Goal: Task Accomplishment & Management: Manage account settings

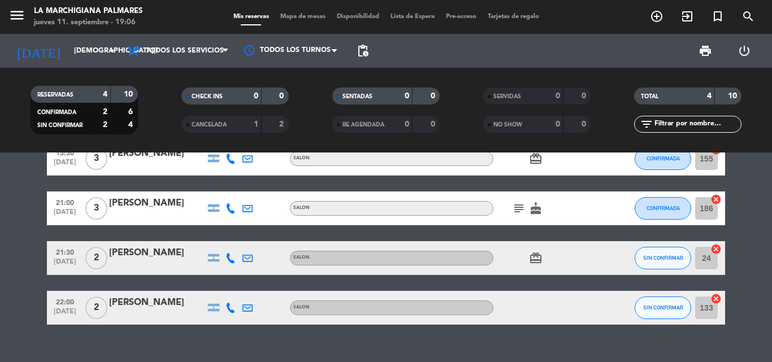
scroll to position [54, 0]
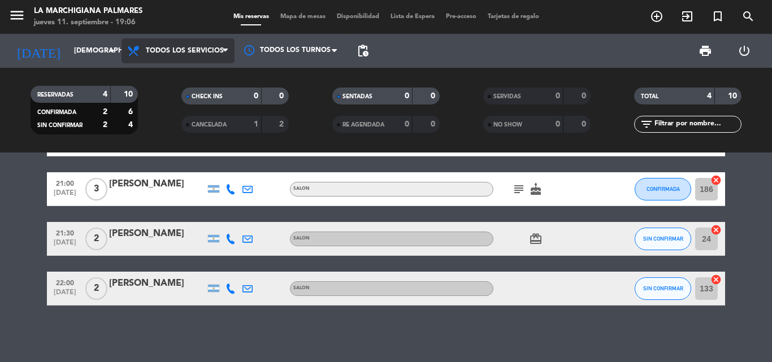
click at [219, 47] on span "Todos los servicios" at bounding box center [185, 51] width 78 height 8
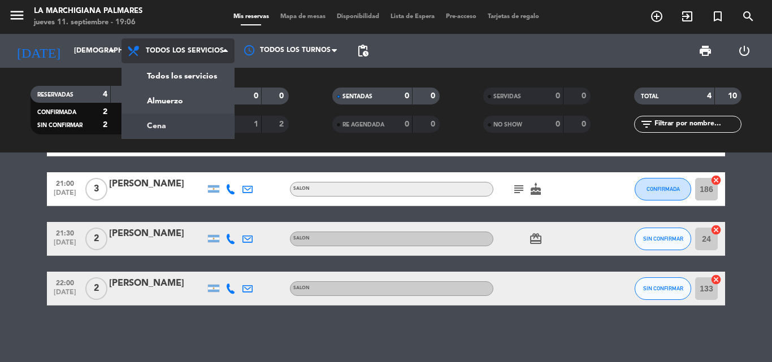
click at [172, 124] on div "menu La Marchigiana Palmares [DATE] 11. septiembre - 19:06 Mis reservas Mapa de…" at bounding box center [386, 76] width 772 height 153
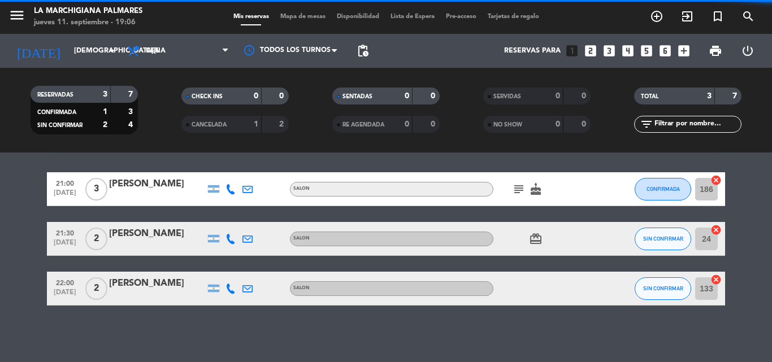
scroll to position [32, 0]
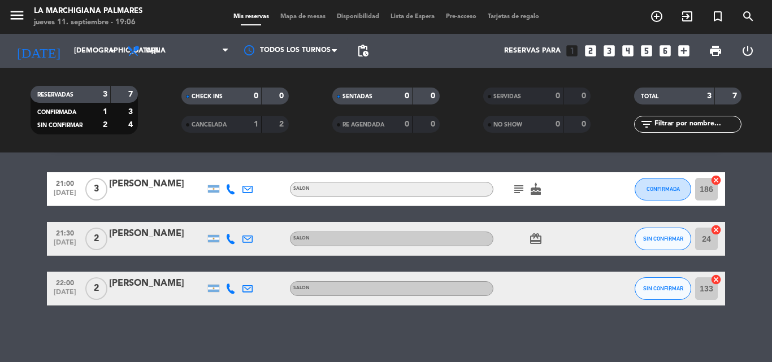
click at [535, 239] on icon "card_giftcard" at bounding box center [536, 239] width 14 height 14
click at [534, 192] on icon "cake" at bounding box center [536, 190] width 14 height 14
click at [660, 244] on button "SIN CONFIRMAR" at bounding box center [663, 239] width 57 height 23
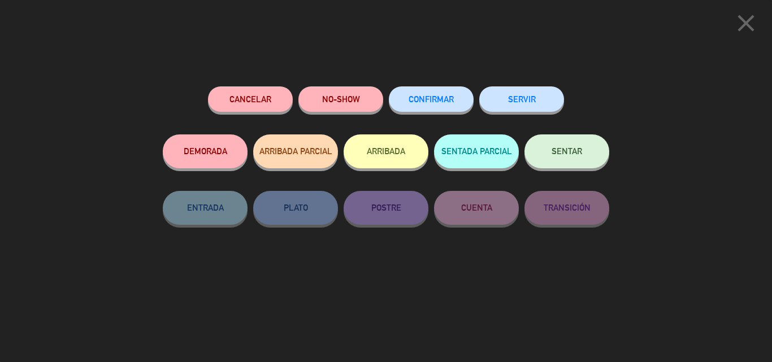
click at [444, 107] on button "CONFIRMAR" at bounding box center [431, 98] width 85 height 25
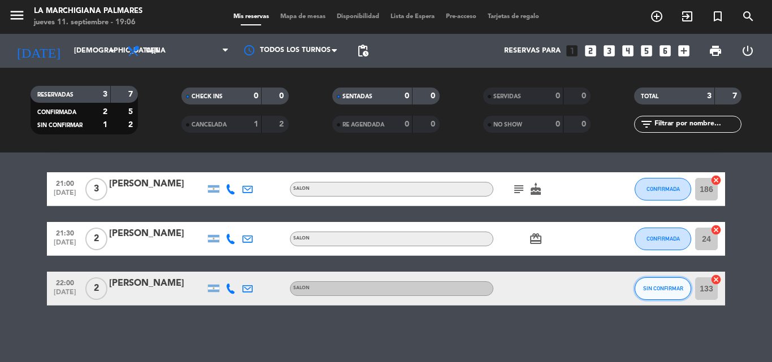
click at [657, 286] on span "SIN CONFIRMAR" at bounding box center [663, 288] width 40 height 6
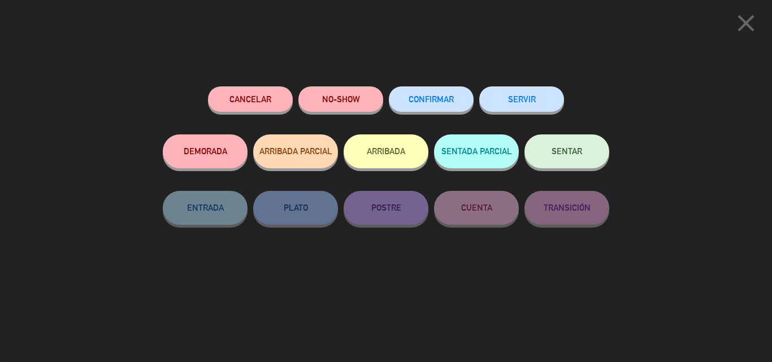
click at [461, 112] on div "CONFIRMAR" at bounding box center [431, 110] width 85 height 48
click at [444, 98] on span "CONFIRMAR" at bounding box center [431, 99] width 45 height 10
